Goal: Task Accomplishment & Management: Complete application form

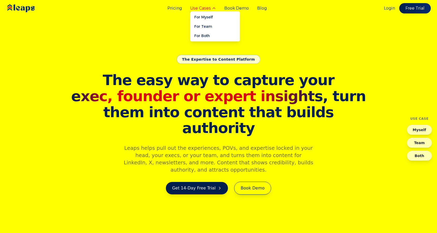
click at [211, 9] on button "Use Cases" at bounding box center [203, 8] width 26 height 6
click at [210, 17] on link "For Myself" at bounding box center [215, 16] width 50 height 9
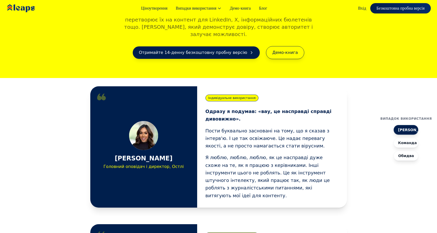
scroll to position [141, 0]
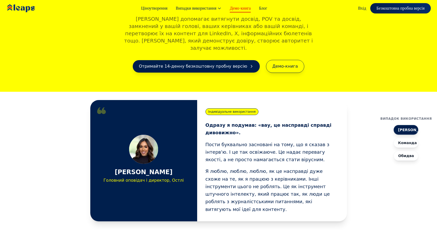
click at [237, 8] on link "Демо-книга" at bounding box center [240, 8] width 21 height 6
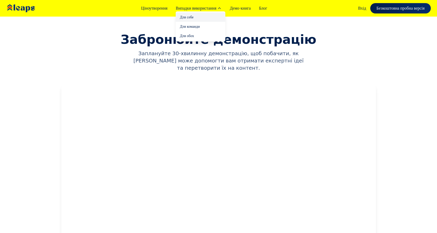
click at [181, 18] on link "Для себе" at bounding box center [201, 16] width 50 height 9
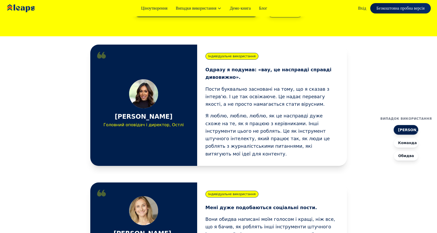
scroll to position [196, 0]
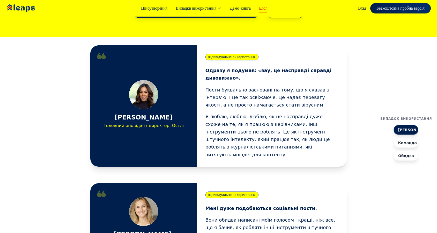
click at [264, 9] on link "Блог" at bounding box center [263, 8] width 8 height 6
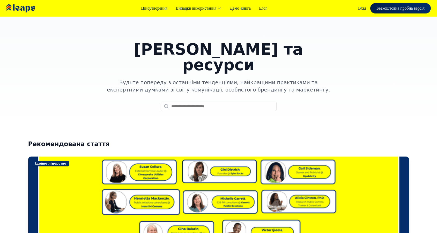
click at [28, 7] on img at bounding box center [28, 9] width 46 height 16
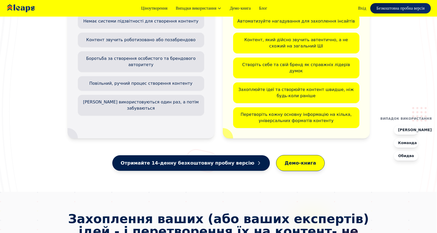
scroll to position [2300, 0]
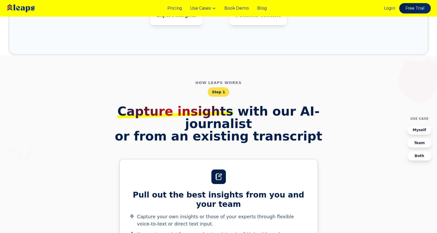
scroll to position [591, 0]
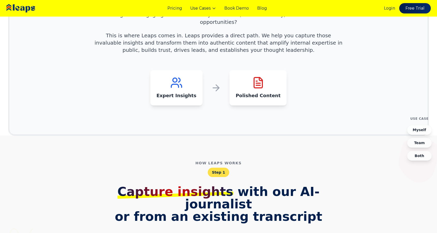
click at [31, 7] on img at bounding box center [28, 9] width 46 height 16
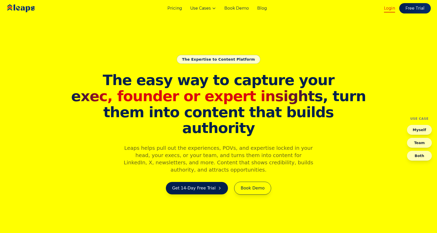
click at [393, 8] on link "Login" at bounding box center [389, 8] width 11 height 6
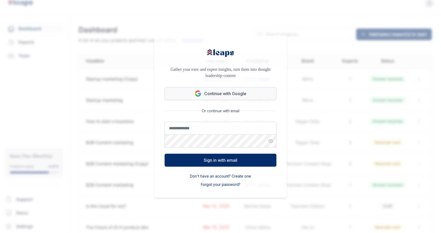
click at [250, 95] on button "Continue with Google" at bounding box center [221, 93] width 112 height 13
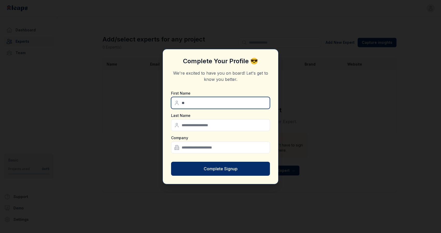
type input "**"
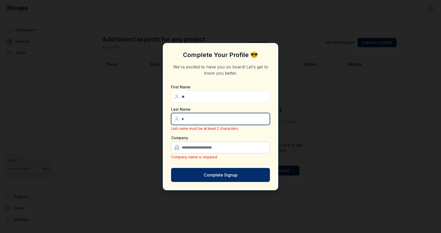
click at [202, 122] on input "*" at bounding box center [220, 119] width 99 height 12
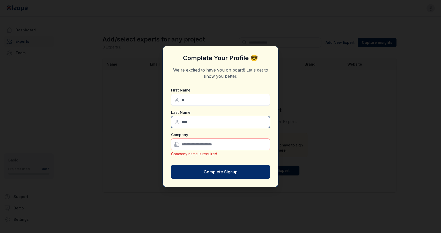
type input "****"
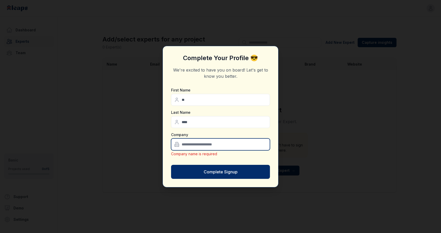
click at [203, 143] on input "text" at bounding box center [220, 144] width 99 height 12
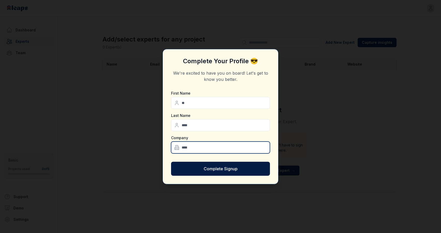
type input "****"
click at [217, 171] on button "Complete Signup" at bounding box center [220, 168] width 99 height 14
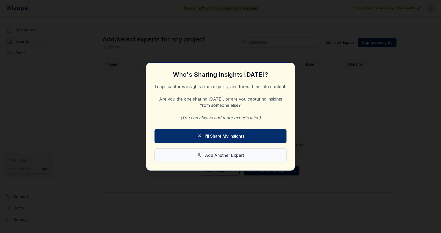
click at [241, 158] on button "Add Another Expert" at bounding box center [220, 155] width 132 height 14
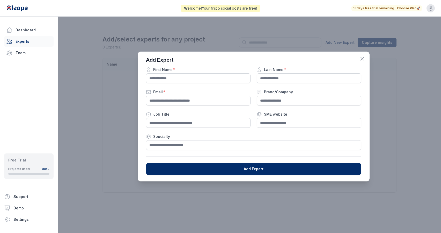
click at [362, 59] on icon "button" at bounding box center [362, 58] width 3 height 3
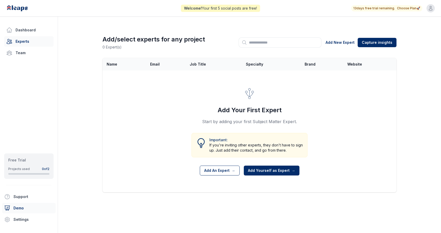
click at [16, 207] on link "Demo" at bounding box center [29, 208] width 54 height 10
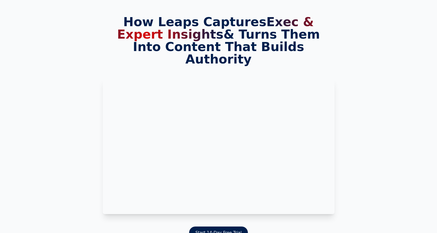
scroll to position [31, 0]
